Goal: Task Accomplishment & Management: Use online tool/utility

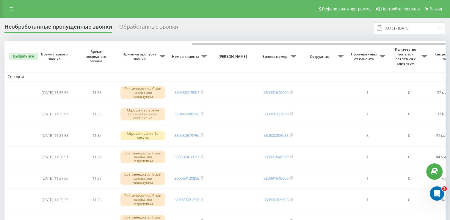
scroll to position [0, 107]
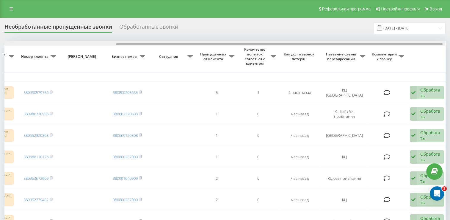
scroll to position [0, 151]
drag, startPoint x: 159, startPoint y: 44, endPoint x: 269, endPoint y: 58, distance: 111.3
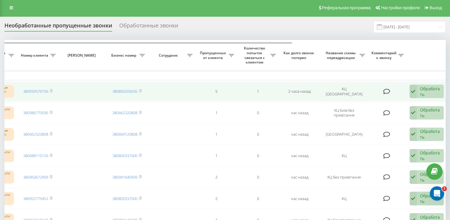
scroll to position [0, 0]
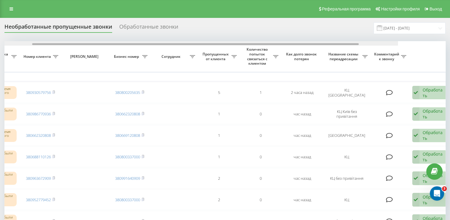
drag, startPoint x: 143, startPoint y: 44, endPoint x: 253, endPoint y: 61, distance: 111.2
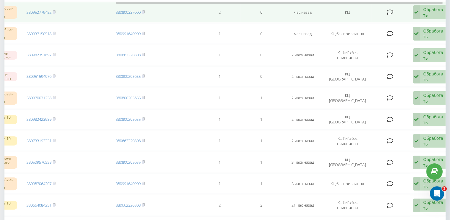
scroll to position [149, 0]
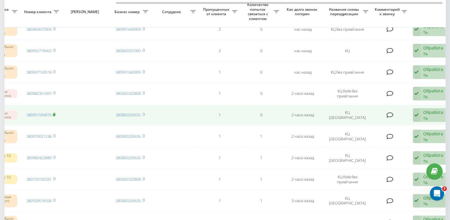
click at [55, 113] on icon at bounding box center [54, 114] width 2 height 3
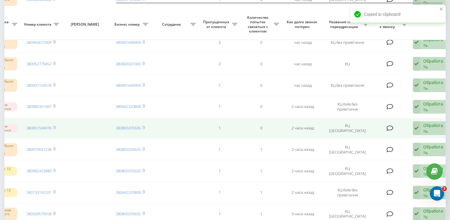
scroll to position [119, 0]
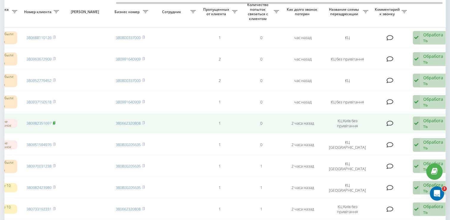
click at [55, 122] on icon at bounding box center [54, 122] width 2 height 3
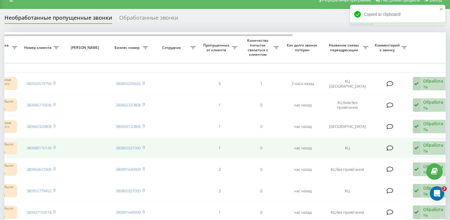
scroll to position [0, 0]
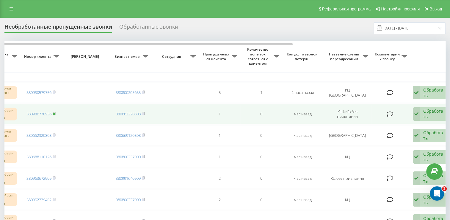
click at [54, 113] on rect at bounding box center [54, 114] width 2 height 3
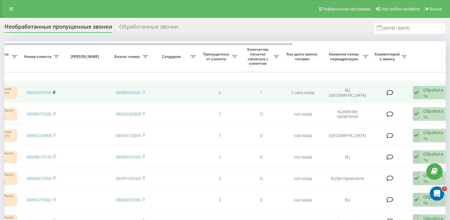
click at [54, 91] on icon at bounding box center [54, 92] width 2 height 3
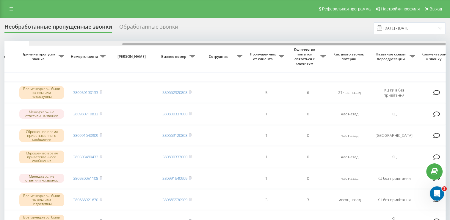
scroll to position [0, 126]
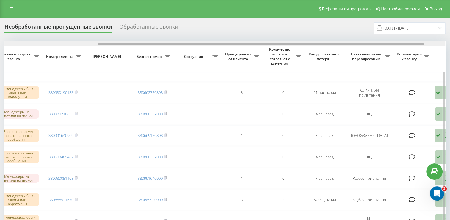
drag, startPoint x: 197, startPoint y: 43, endPoint x: 291, endPoint y: 53, distance: 94.0
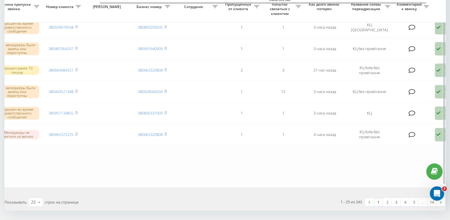
scroll to position [488, 0]
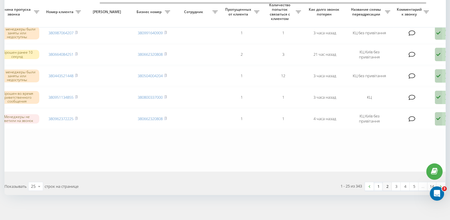
click at [385, 184] on link "2" at bounding box center [387, 186] width 9 height 8
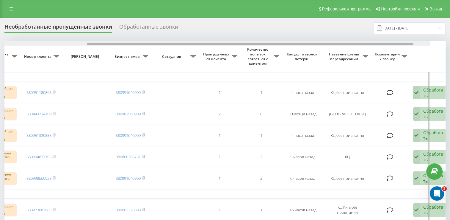
scroll to position [0, 152]
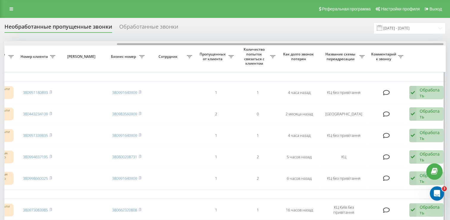
drag, startPoint x: 180, startPoint y: 43, endPoint x: 292, endPoint y: 58, distance: 113.6
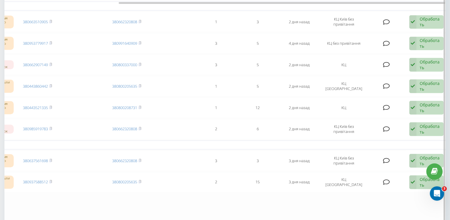
scroll to position [518, 0]
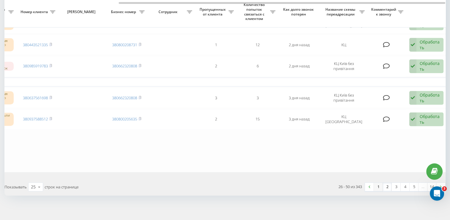
click at [381, 185] on link "1" at bounding box center [378, 187] width 9 height 8
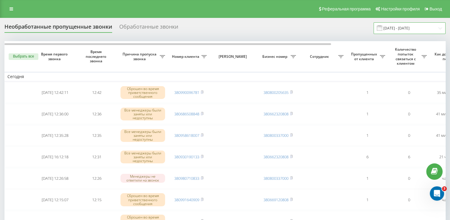
click at [404, 26] on input "[DATE] - [DATE]" at bounding box center [410, 28] width 72 height 12
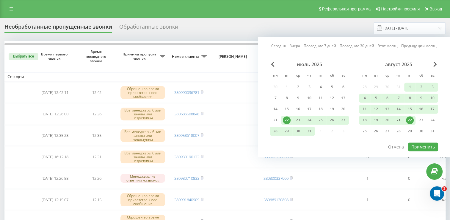
click at [397, 120] on div "21" at bounding box center [399, 120] width 8 height 8
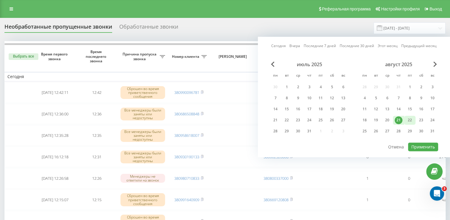
click at [407, 121] on div "22" at bounding box center [410, 120] width 8 height 8
click at [420, 147] on button "Применить" at bounding box center [424, 146] width 30 height 9
type input "[DATE] - [DATE]"
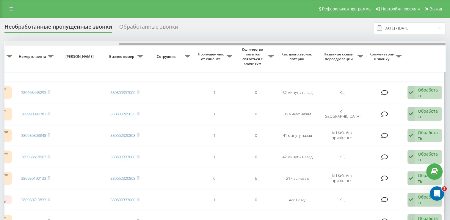
scroll to position [0, 154]
drag, startPoint x: 166, startPoint y: 45, endPoint x: 291, endPoint y: 57, distance: 125.3
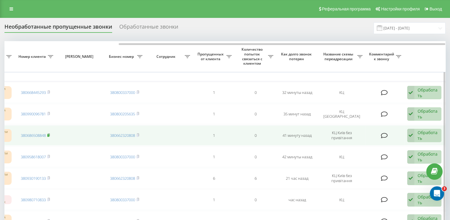
click at [50, 134] on icon at bounding box center [48, 135] width 3 height 4
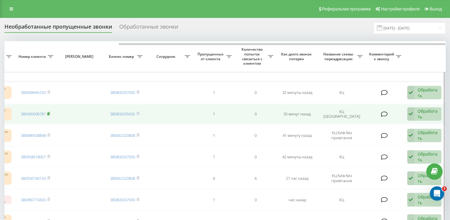
click at [48, 113] on rect at bounding box center [48, 114] width 2 height 3
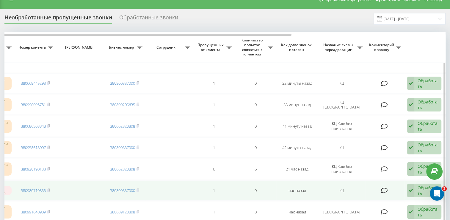
scroll to position [0, 0]
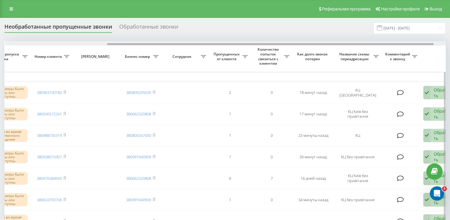
scroll to position [0, 138]
drag, startPoint x: 169, startPoint y: 44, endPoint x: 271, endPoint y: 59, distance: 103.5
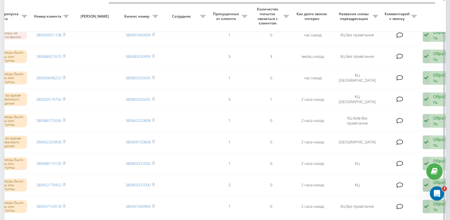
scroll to position [488, 0]
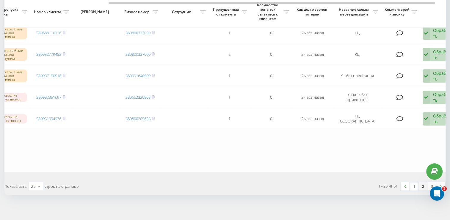
click at [423, 184] on link "2" at bounding box center [423, 186] width 9 height 8
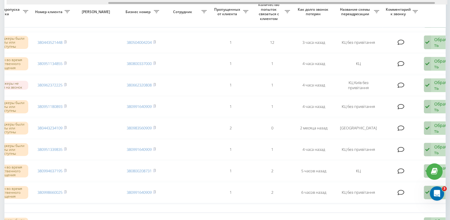
scroll to position [0, 138]
drag, startPoint x: 185, startPoint y: 3, endPoint x: 287, endPoint y: 23, distance: 104.1
click at [287, 23] on div "Выбрать все Время первого звонка Время последнего звонка Причина пропуска звонк…" at bounding box center [225, 176] width 442 height 628
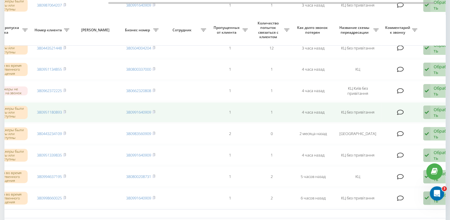
scroll to position [149, 0]
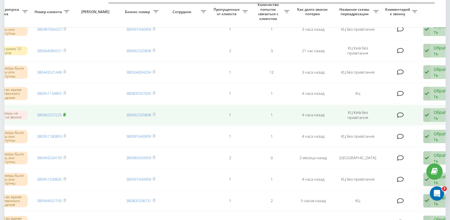
click at [66, 113] on icon at bounding box center [65, 114] width 2 height 3
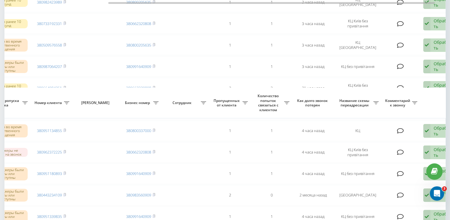
scroll to position [30, 0]
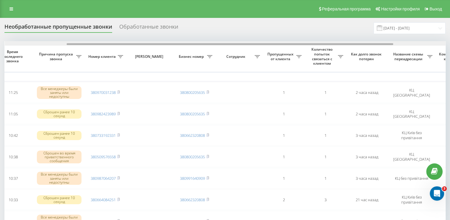
scroll to position [0, 85]
drag, startPoint x: 237, startPoint y: 44, endPoint x: 297, endPoint y: 49, distance: 60.7
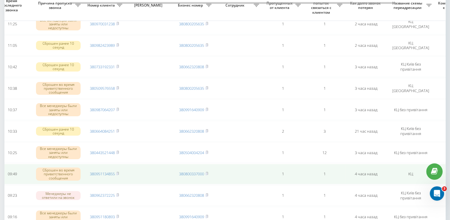
scroll to position [60, 0]
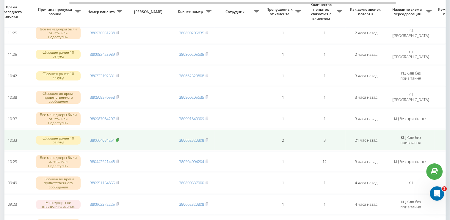
click at [118, 139] on rect at bounding box center [117, 140] width 2 height 3
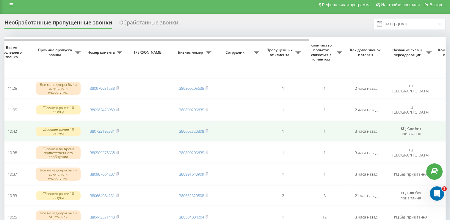
scroll to position [0, 0]
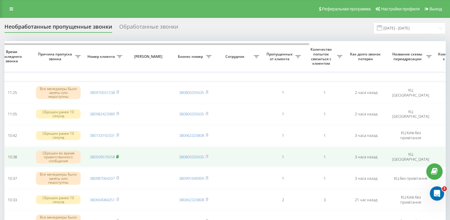
click at [118, 155] on rect at bounding box center [117, 156] width 2 height 3
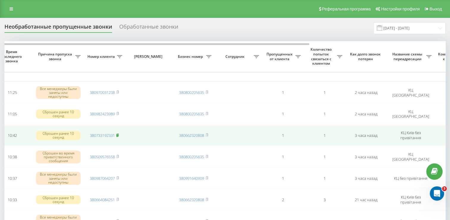
click at [118, 135] on rect at bounding box center [117, 135] width 2 height 3
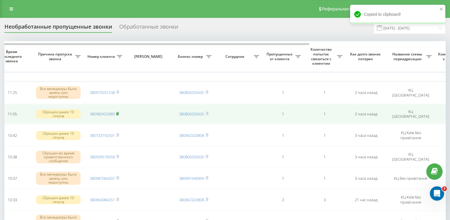
click at [118, 113] on rect at bounding box center [117, 114] width 2 height 3
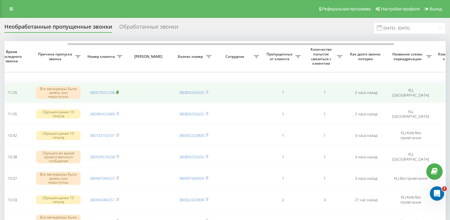
click at [118, 91] on icon at bounding box center [117, 92] width 3 height 4
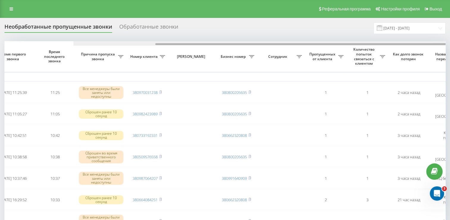
scroll to position [0, 154]
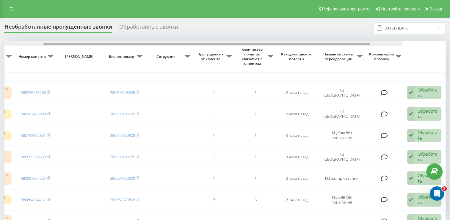
drag, startPoint x: 247, startPoint y: 43, endPoint x: 367, endPoint y: 59, distance: 121.3
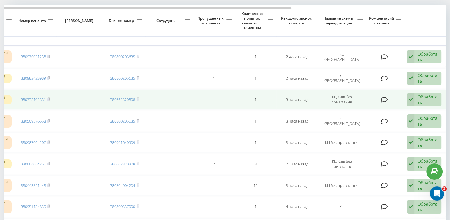
scroll to position [0, 0]
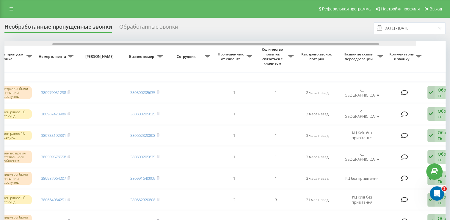
scroll to position [0, 140]
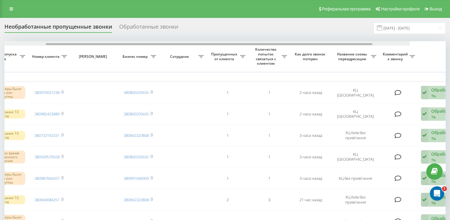
drag, startPoint x: 132, startPoint y: 43, endPoint x: 236, endPoint y: 53, distance: 104.4
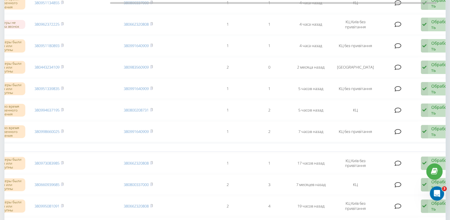
scroll to position [208, 0]
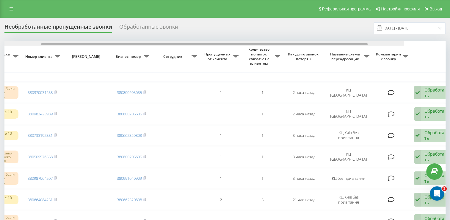
scroll to position [0, 154]
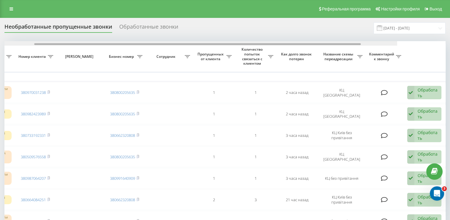
drag, startPoint x: 195, startPoint y: 44, endPoint x: 327, endPoint y: 63, distance: 133.5
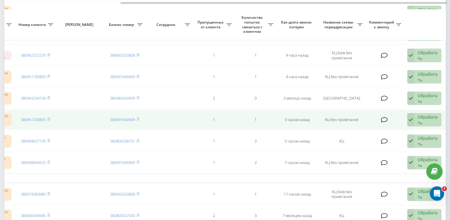
scroll to position [238, 0]
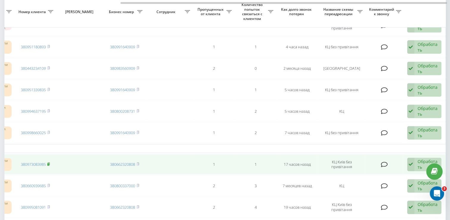
click at [49, 163] on rect at bounding box center [48, 164] width 2 height 3
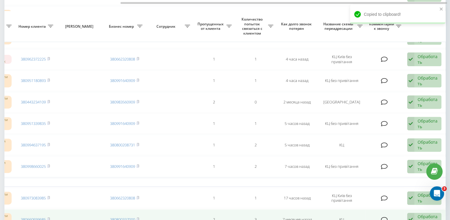
scroll to position [200, 0]
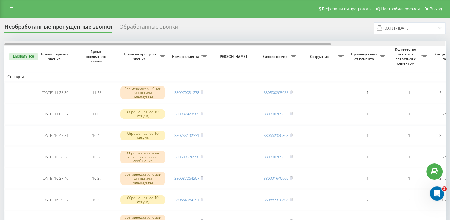
drag, startPoint x: 222, startPoint y: 43, endPoint x: 150, endPoint y: 43, distance: 72.4
click at [150, 43] on div at bounding box center [167, 44] width 327 height 2
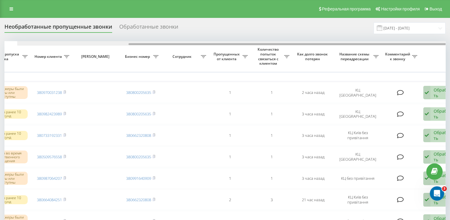
scroll to position [0, 154]
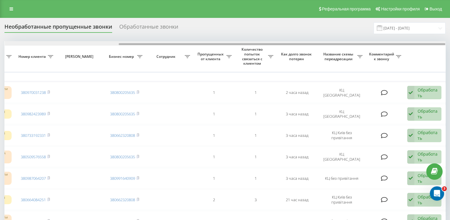
drag, startPoint x: 164, startPoint y: 45, endPoint x: 302, endPoint y: 52, distance: 138.7
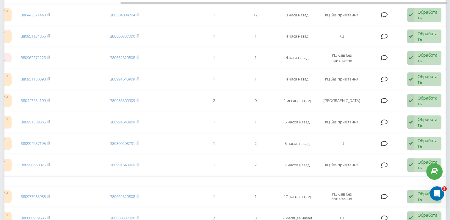
scroll to position [238, 0]
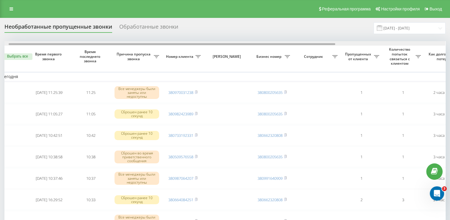
scroll to position [0, 154]
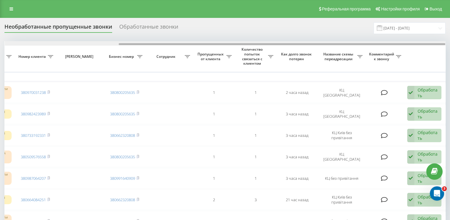
drag, startPoint x: 199, startPoint y: 43, endPoint x: 341, endPoint y: 61, distance: 143.1
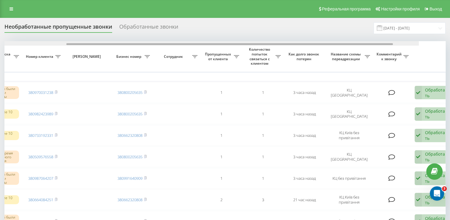
drag, startPoint x: 156, startPoint y: 44, endPoint x: 262, endPoint y: 49, distance: 106.4
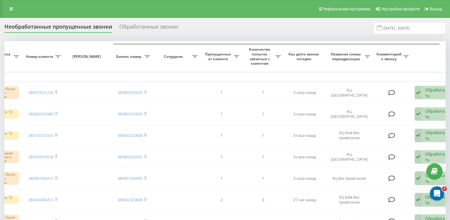
scroll to position [0, 146]
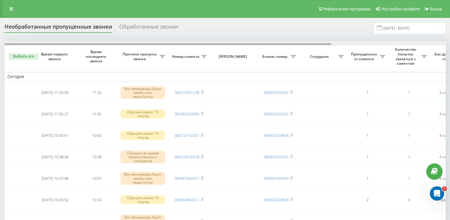
drag, startPoint x: 267, startPoint y: 44, endPoint x: 182, endPoint y: 44, distance: 85.2
click at [182, 44] on div at bounding box center [167, 44] width 327 height 2
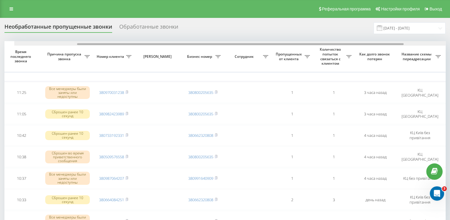
scroll to position [0, 85]
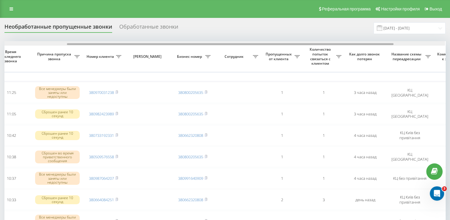
drag, startPoint x: 222, startPoint y: 43, endPoint x: 285, endPoint y: 48, distance: 63.6
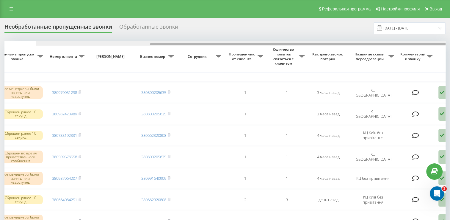
scroll to position [0, 154]
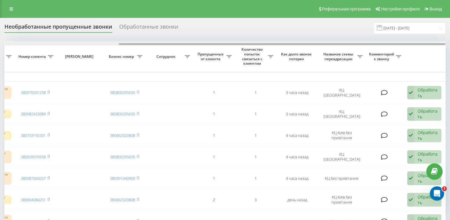
drag, startPoint x: 168, startPoint y: 43, endPoint x: 294, endPoint y: 60, distance: 127.4
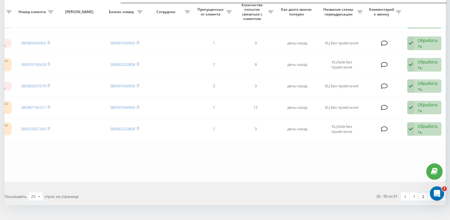
scroll to position [0, 0]
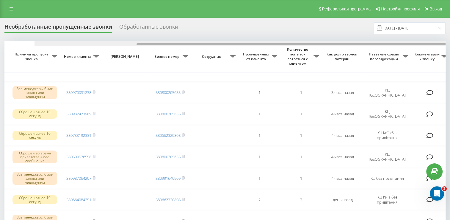
scroll to position [0, 146]
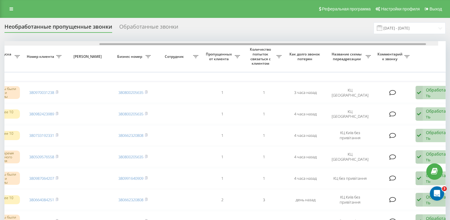
drag, startPoint x: 127, startPoint y: 44, endPoint x: 236, endPoint y: 52, distance: 108.7
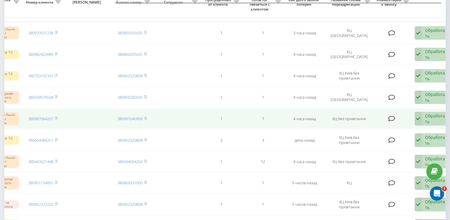
scroll to position [0, 0]
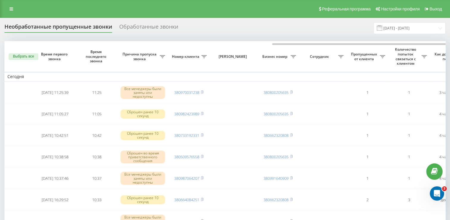
scroll to position [0, 154]
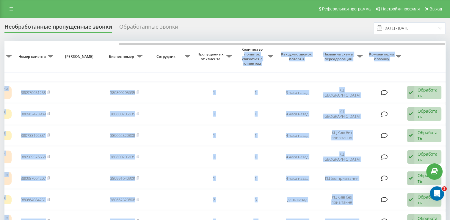
drag, startPoint x: 177, startPoint y: 43, endPoint x: 266, endPoint y: 50, distance: 88.7
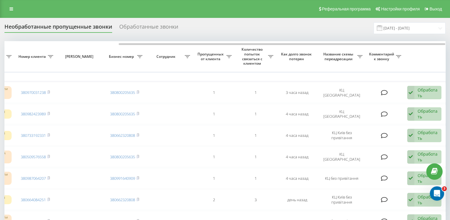
click at [206, 26] on div "Необработанные пропущенные звонки Обработанные звонки 21.08.2025 - 22.08.2025" at bounding box center [225, 28] width 442 height 12
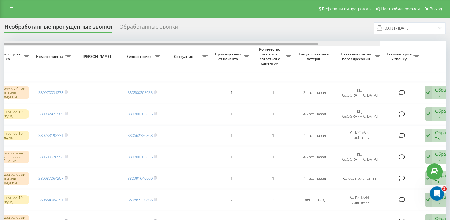
drag, startPoint x: 149, startPoint y: 44, endPoint x: 260, endPoint y: 63, distance: 112.8
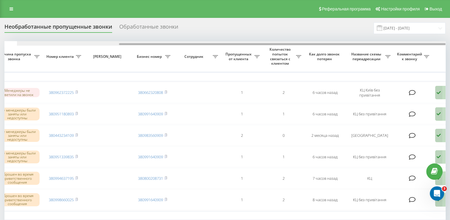
scroll to position [0, 154]
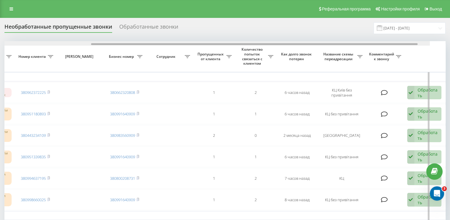
drag, startPoint x: 173, startPoint y: 43, endPoint x: 300, endPoint y: 61, distance: 128.4
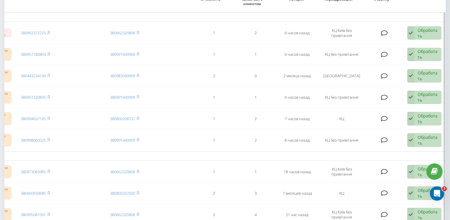
scroll to position [0, 0]
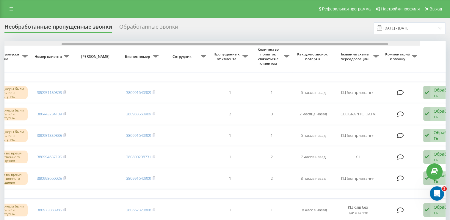
scroll to position [0, 141]
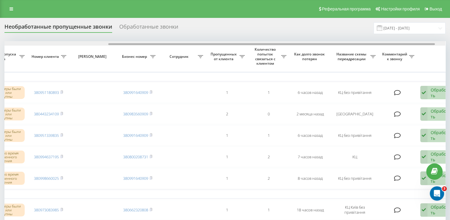
drag, startPoint x: 144, startPoint y: 44, endPoint x: 248, endPoint y: 56, distance: 104.9
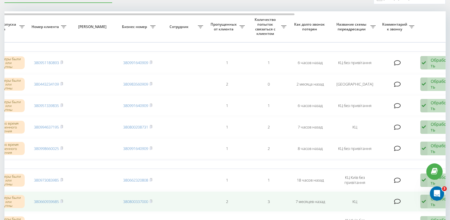
scroll to position [0, 0]
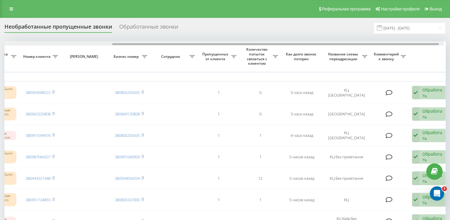
scroll to position [0, 154]
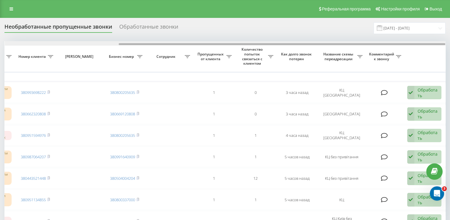
drag, startPoint x: 269, startPoint y: 45, endPoint x: 387, endPoint y: 60, distance: 118.6
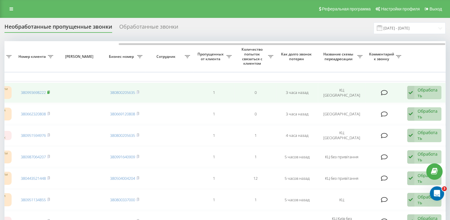
click at [49, 92] on rect at bounding box center [48, 92] width 2 height 3
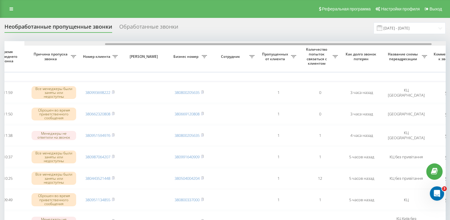
scroll to position [0, 130]
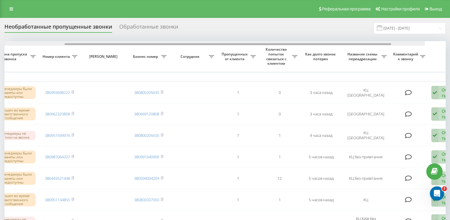
drag, startPoint x: 200, startPoint y: 43, endPoint x: 297, endPoint y: 53, distance: 97.3
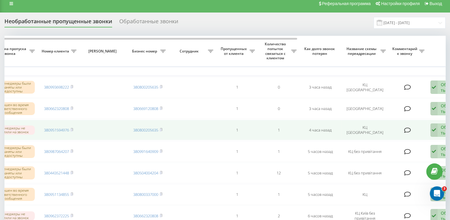
scroll to position [0, 0]
